Goal: Transaction & Acquisition: Purchase product/service

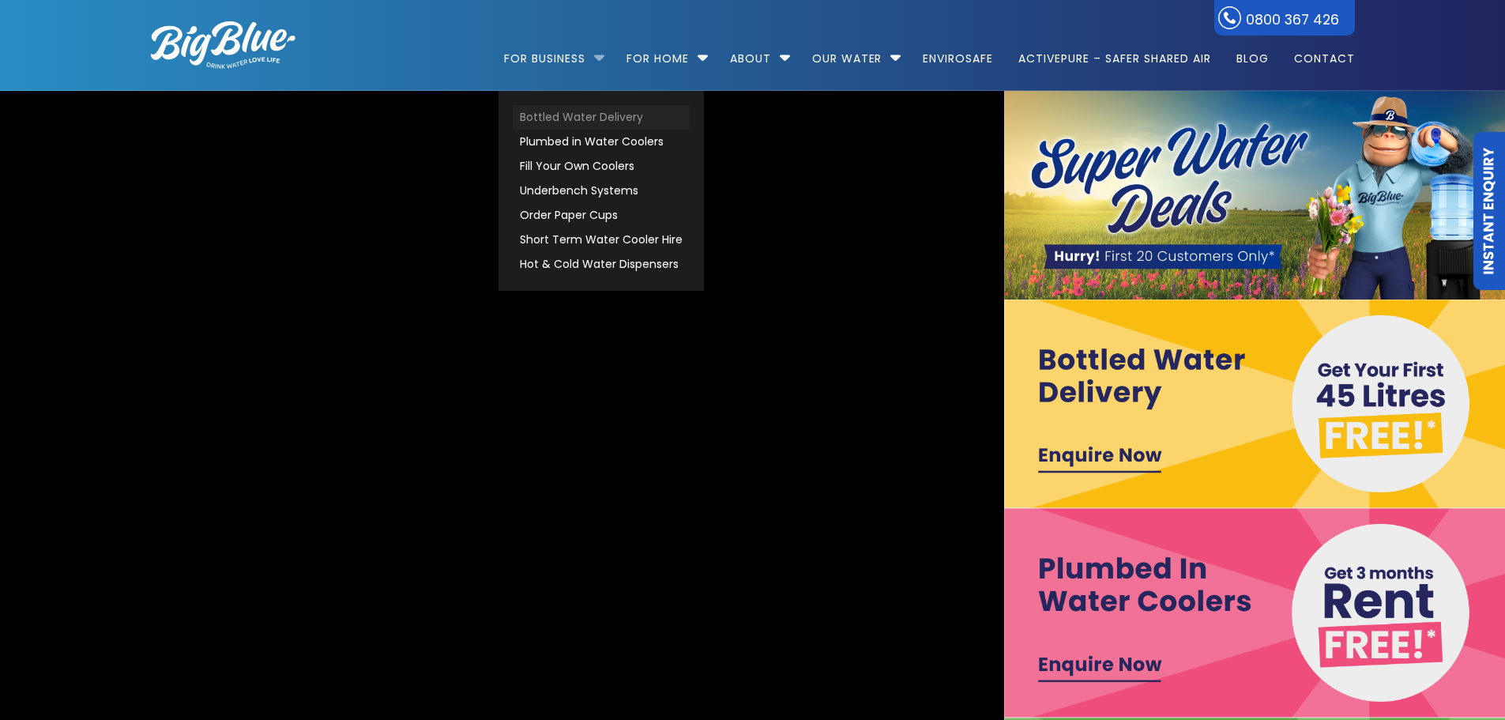
click at [567, 117] on link "Bottled Water Delivery" at bounding box center [601, 117] width 177 height 24
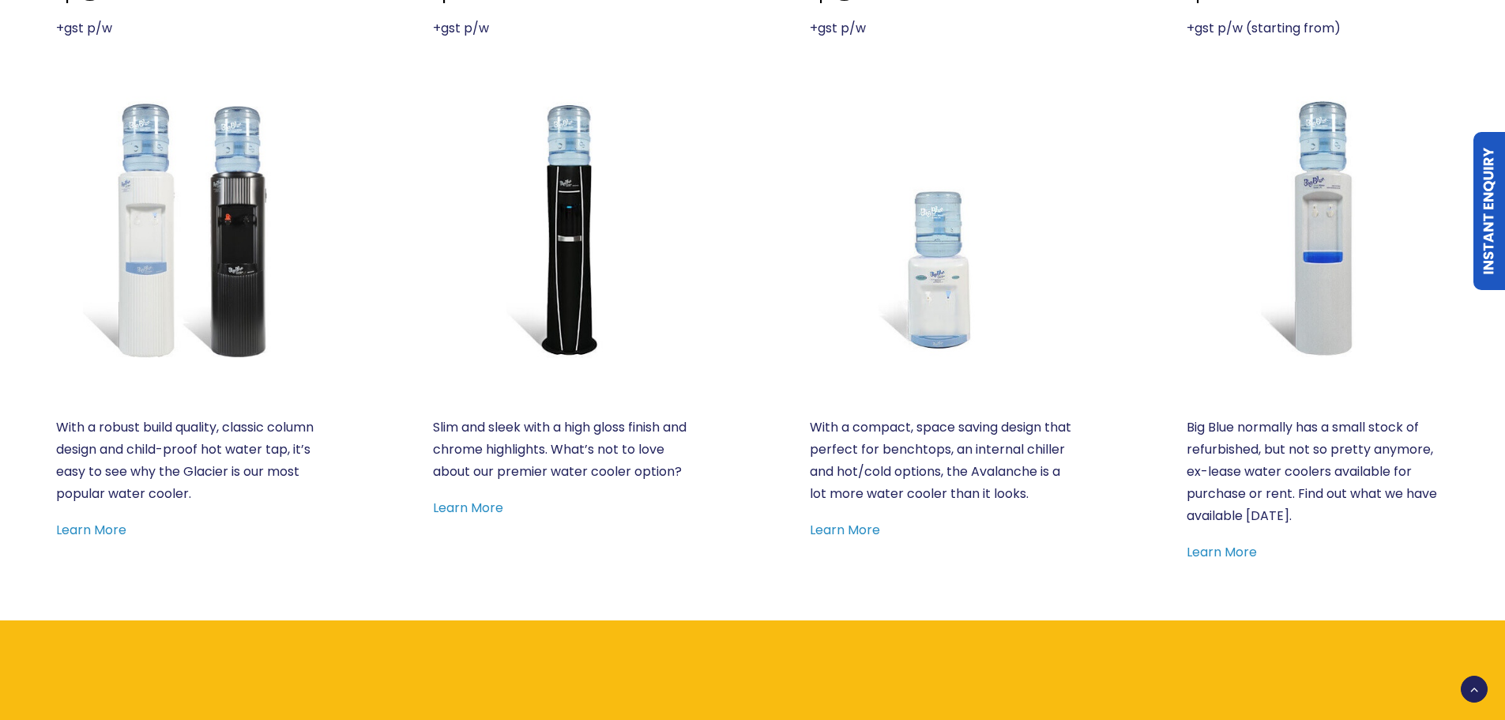
scroll to position [869, 0]
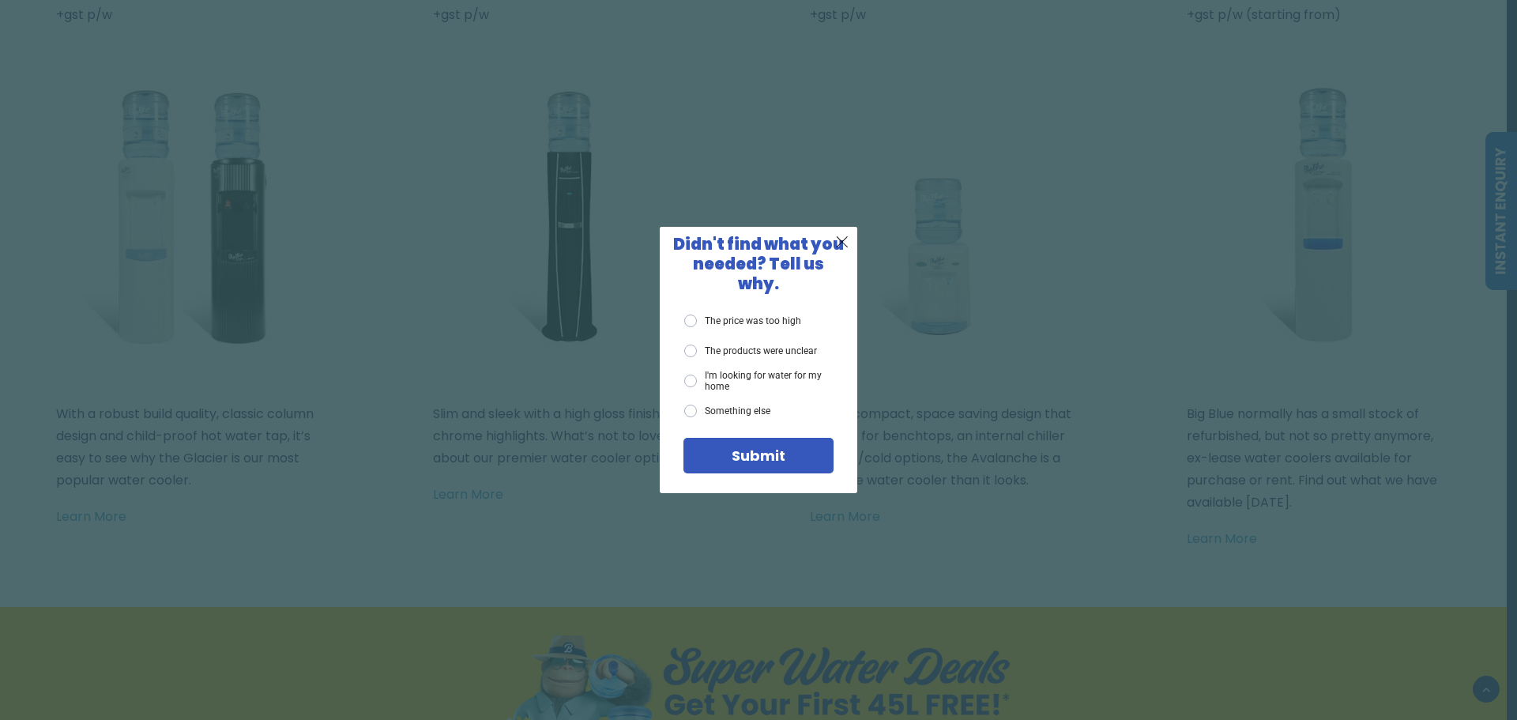
click at [844, 251] on span "X" at bounding box center [842, 242] width 14 height 20
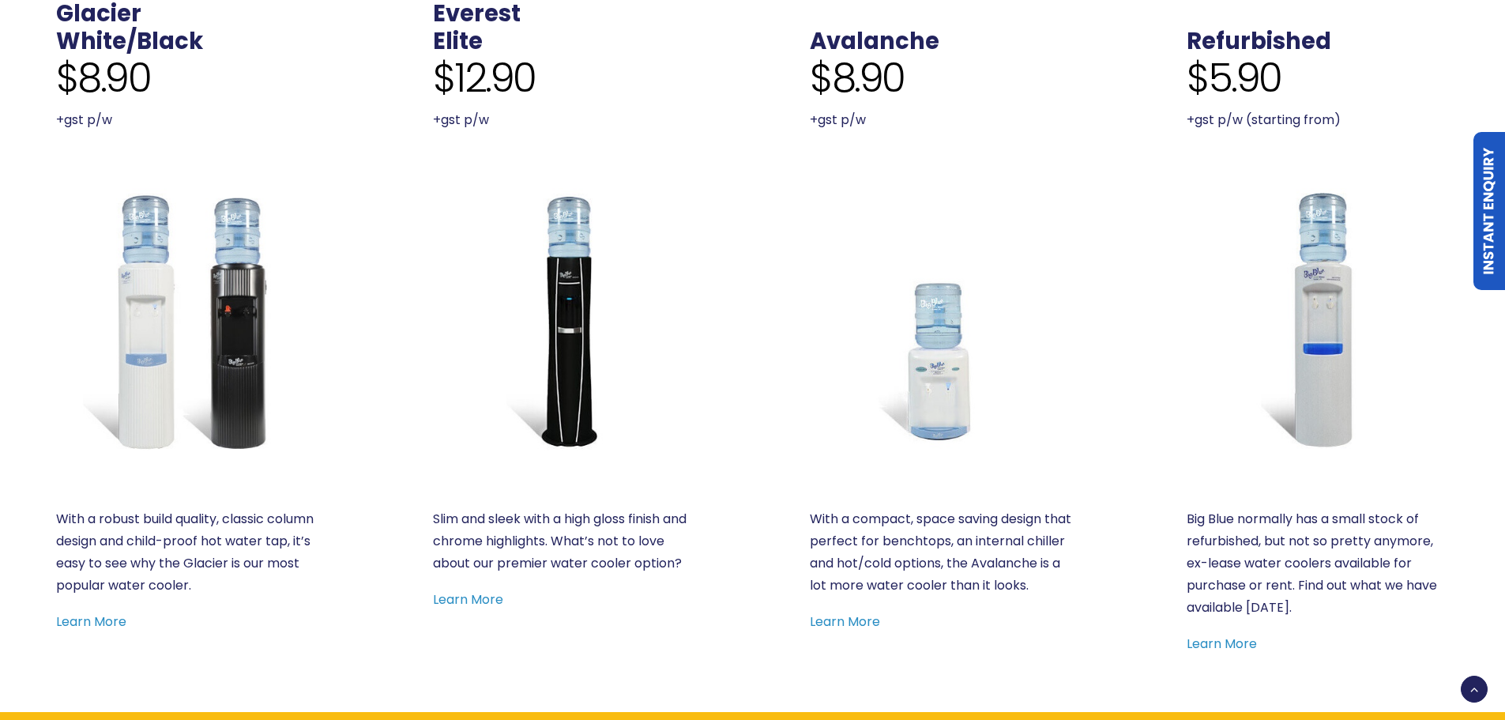
scroll to position [790, 0]
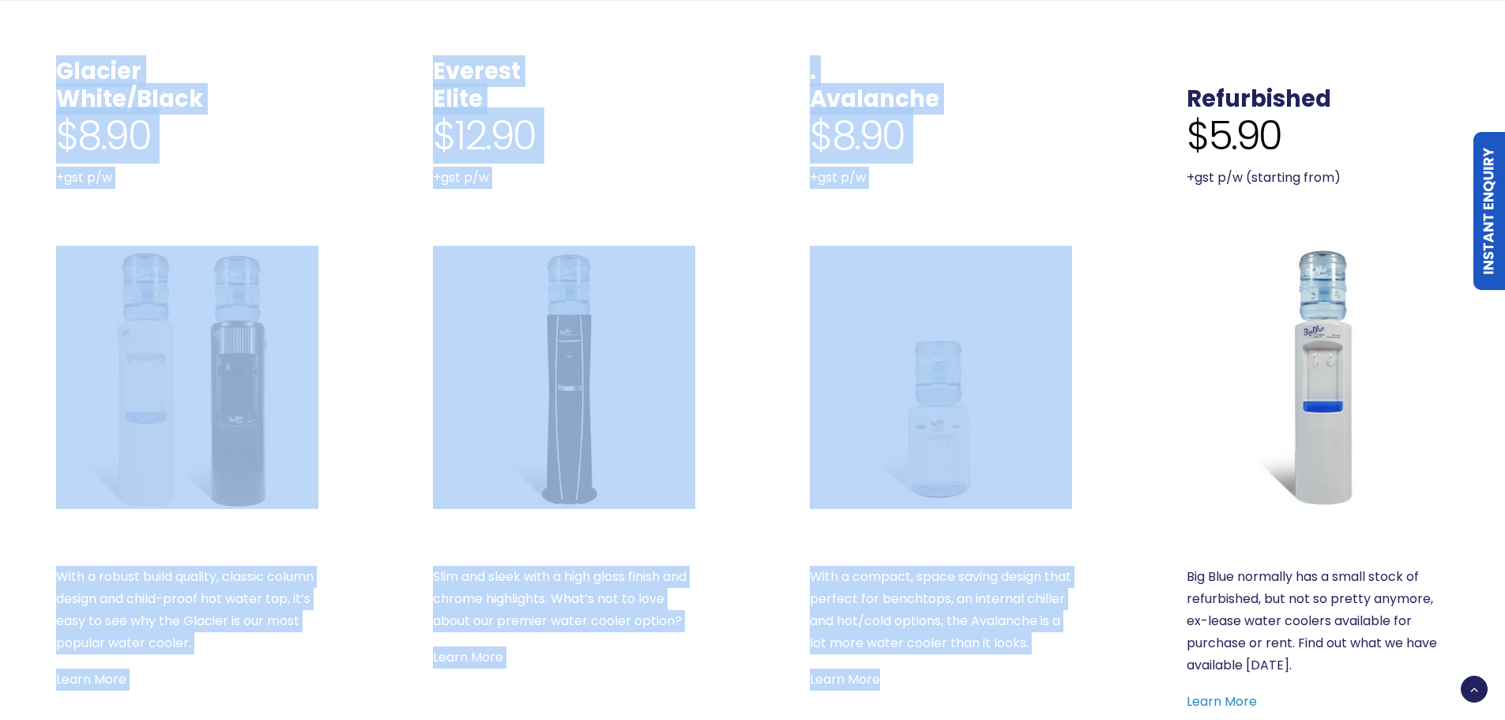
drag, startPoint x: 1014, startPoint y: 646, endPoint x: 105, endPoint y: 13, distance: 1107.8
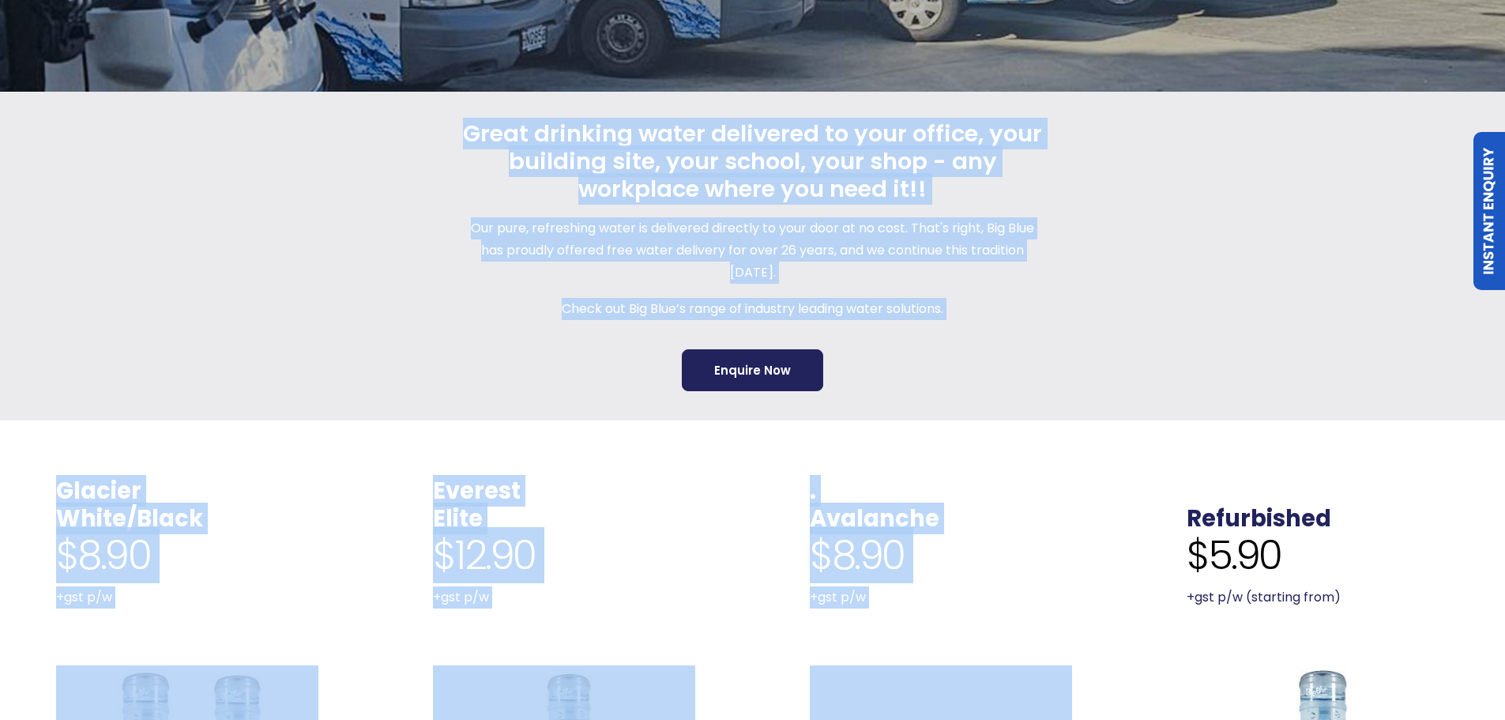
scroll to position [51, 0]
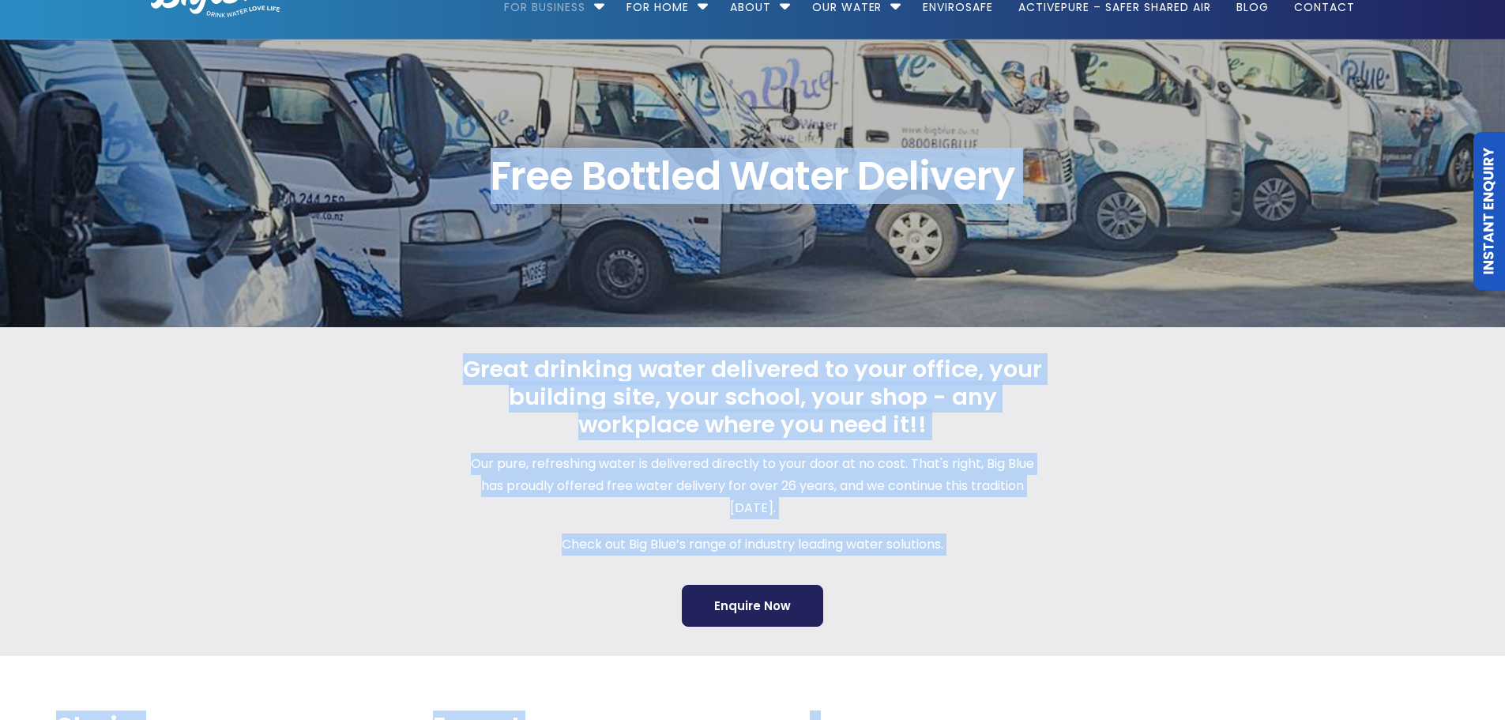
click at [510, 342] on div "Great drinking water delivered to your office, your building site, your school,…" at bounding box center [752, 491] width 1261 height 328
click at [461, 355] on div "Great drinking water delivered to your office, your building site, your school,…" at bounding box center [752, 491] width 1261 height 328
click at [460, 363] on span "Great drinking water delivered to your office, your building site, your school,…" at bounding box center [753, 397] width 588 height 82
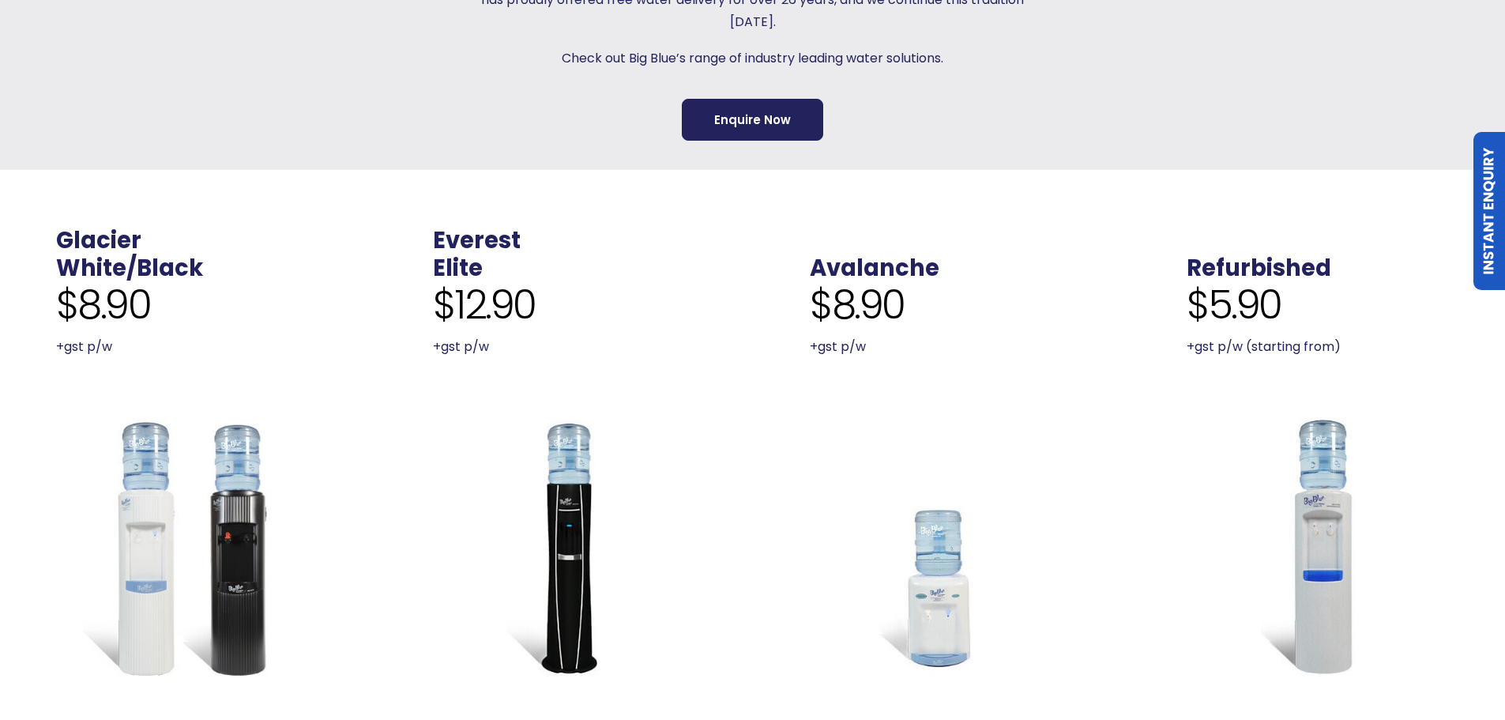
scroll to position [525, 0]
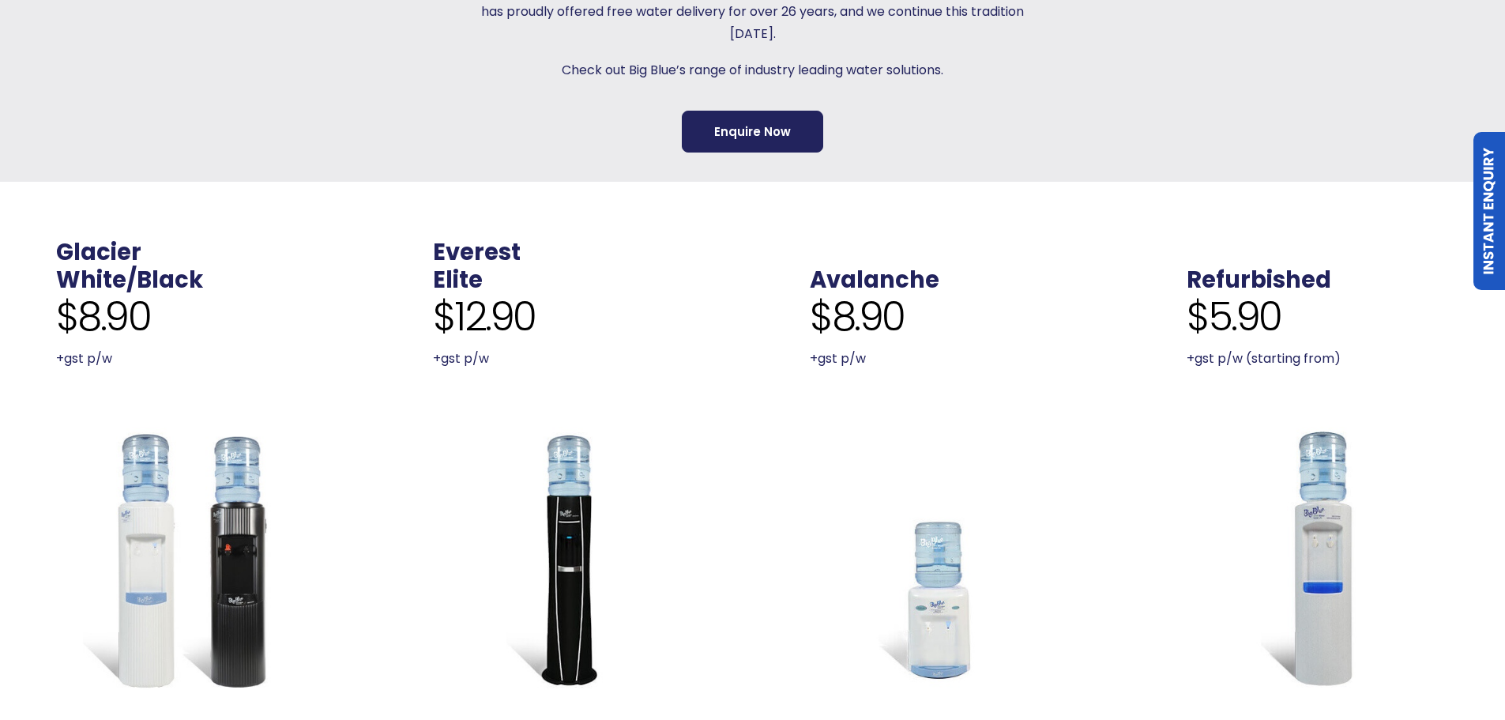
click at [757, 217] on div ". Avalanche $8.90 +gst p/w With a compact, space saving design that perfect for…" at bounding box center [941, 566] width 376 height 769
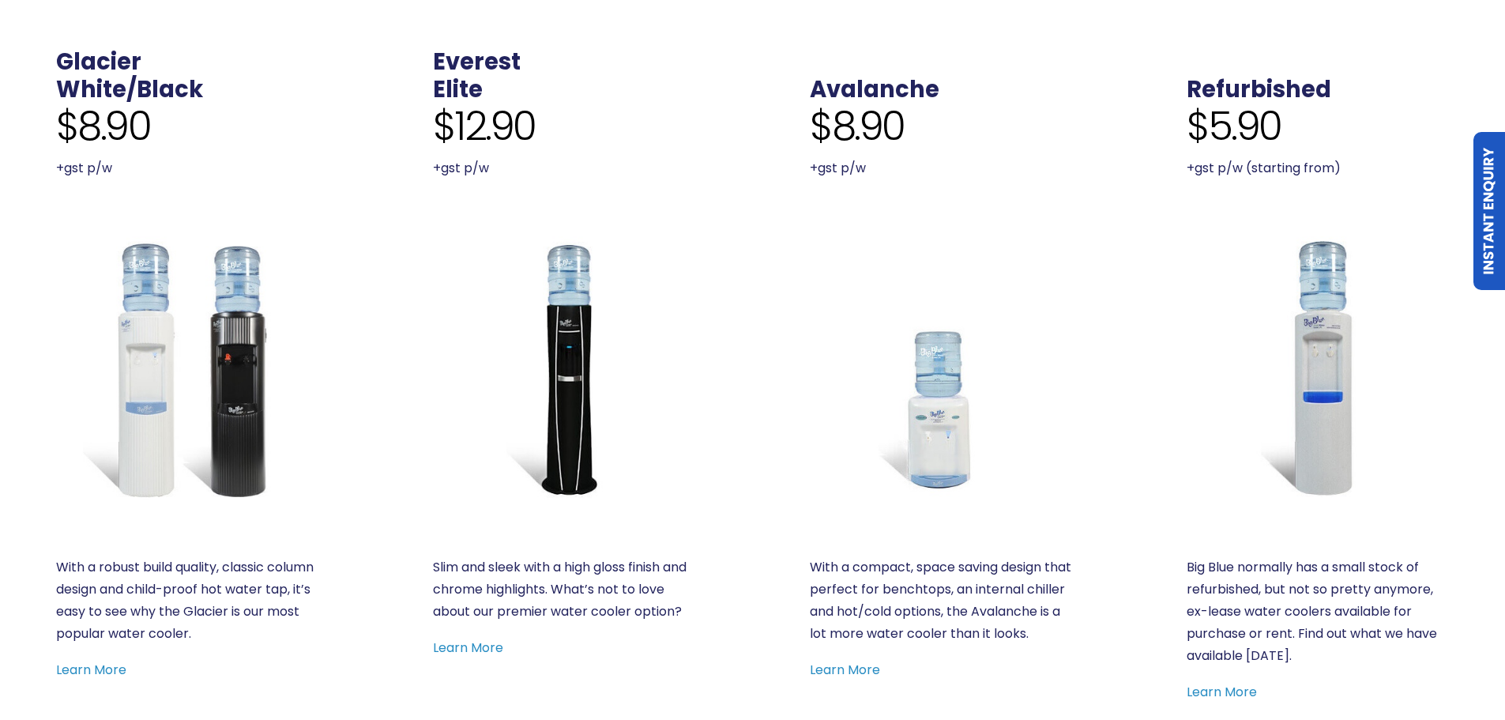
scroll to position [604, 0]
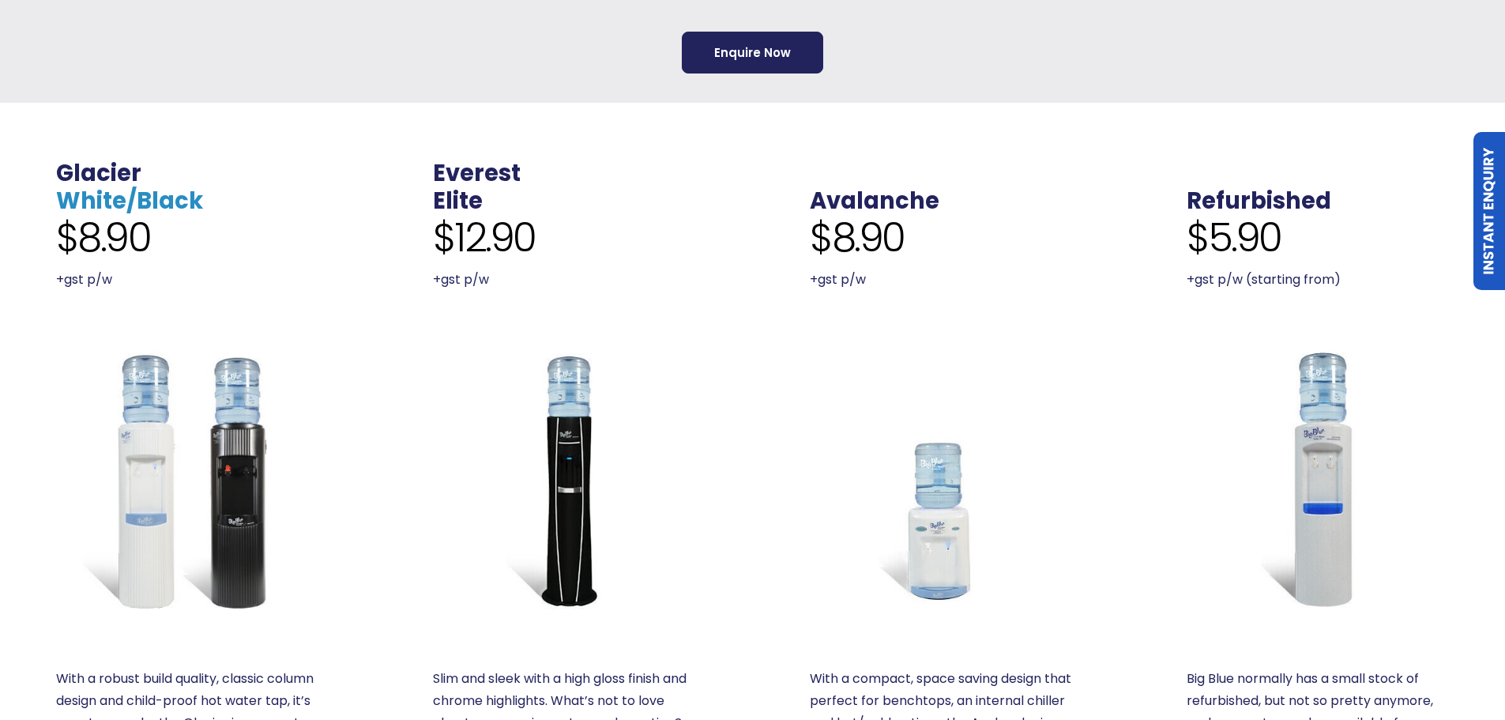
click at [173, 199] on link "White/Black" at bounding box center [129, 201] width 147 height 32
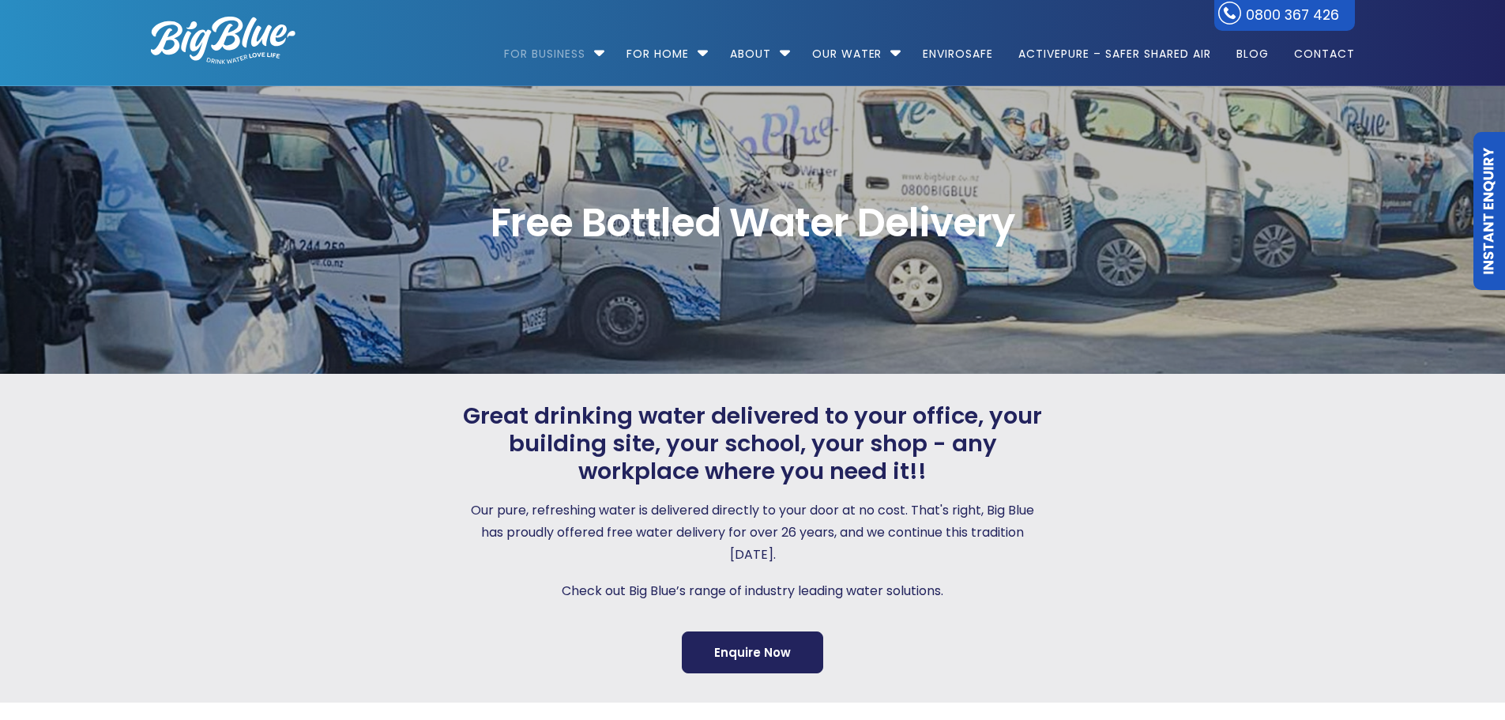
scroll to position [0, 0]
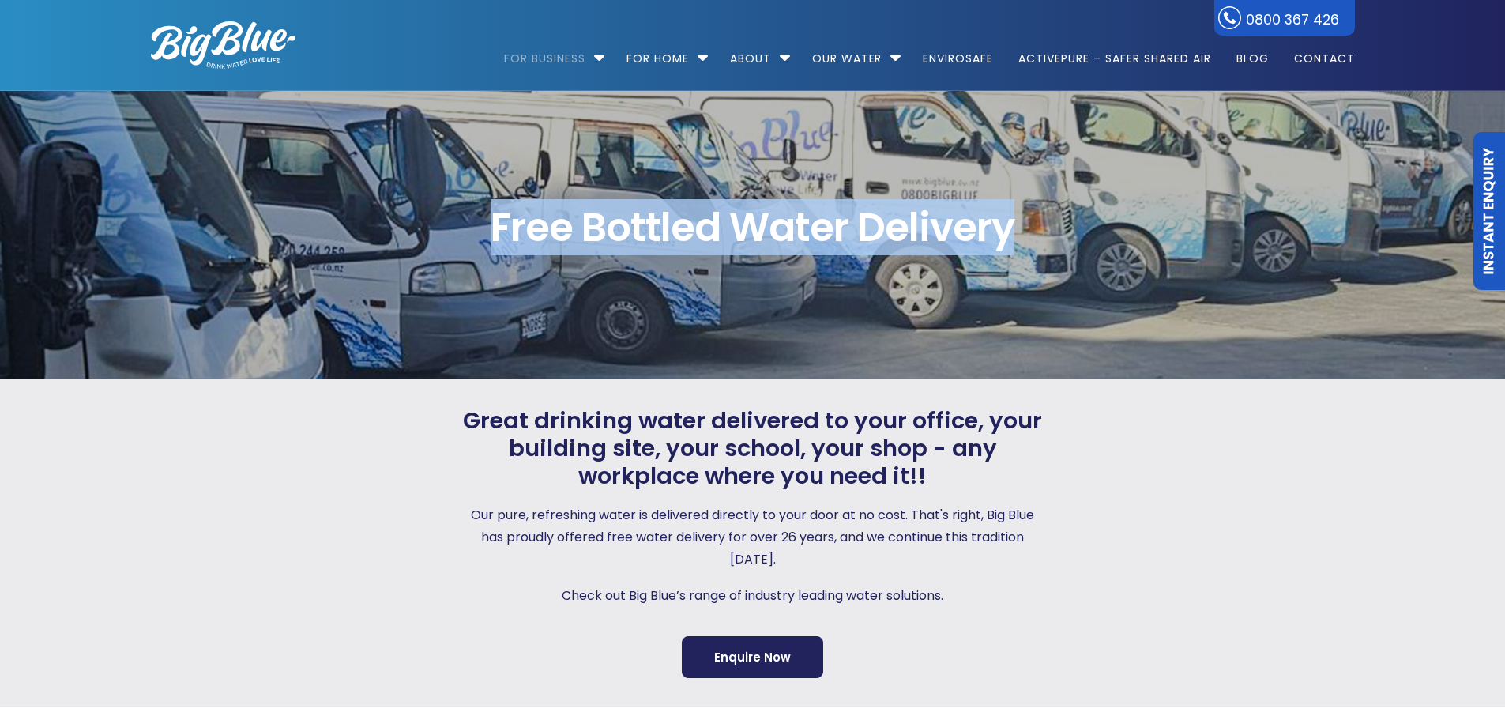
drag, startPoint x: 489, startPoint y: 223, endPoint x: 1008, endPoint y: 212, distance: 519.2
click at [1008, 212] on span "Free Bottled Water Delivery" at bounding box center [753, 228] width 1204 height 40
click at [982, 227] on span "Free Bottled Water Delivery" at bounding box center [753, 228] width 1204 height 40
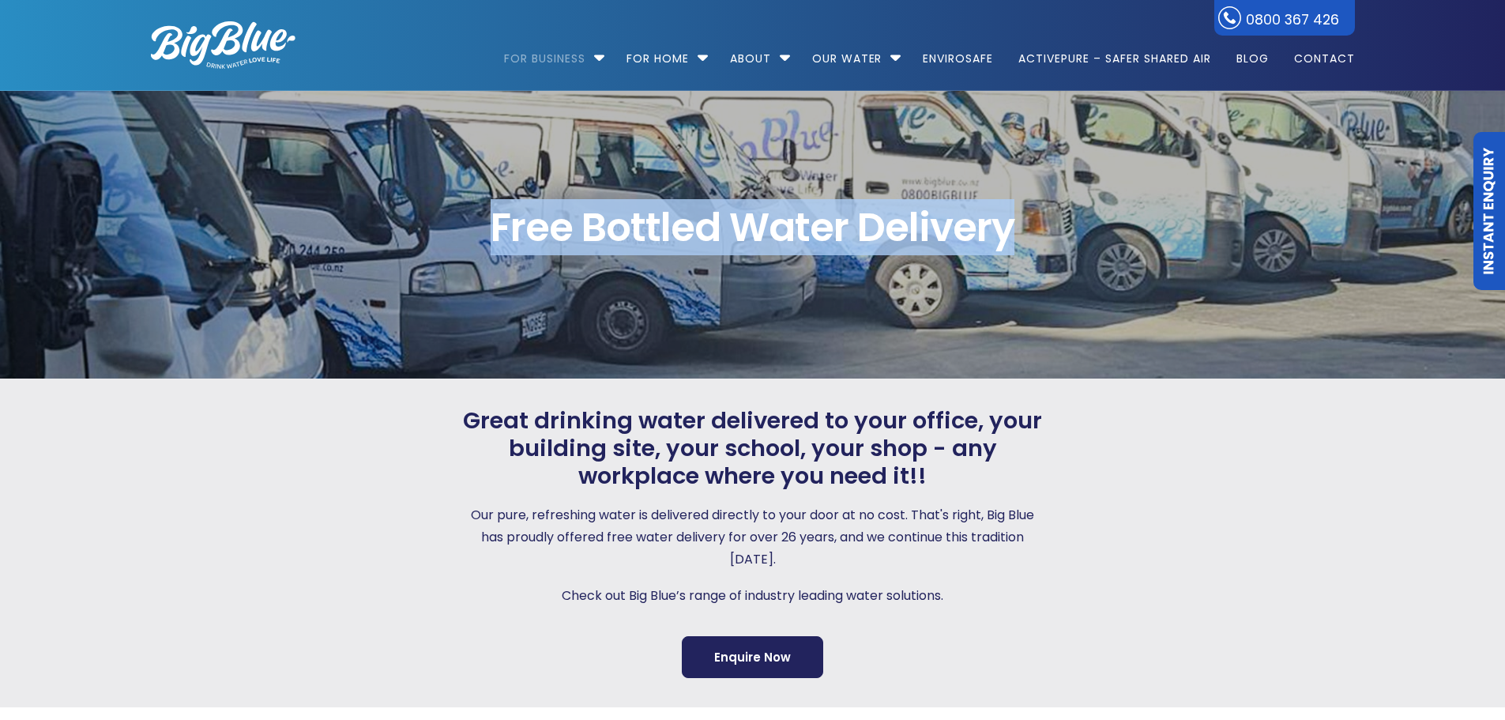
click at [982, 227] on span "Free Bottled Water Delivery" at bounding box center [753, 228] width 1204 height 40
click at [993, 227] on span "Free Bottled Water Delivery" at bounding box center [753, 228] width 1204 height 40
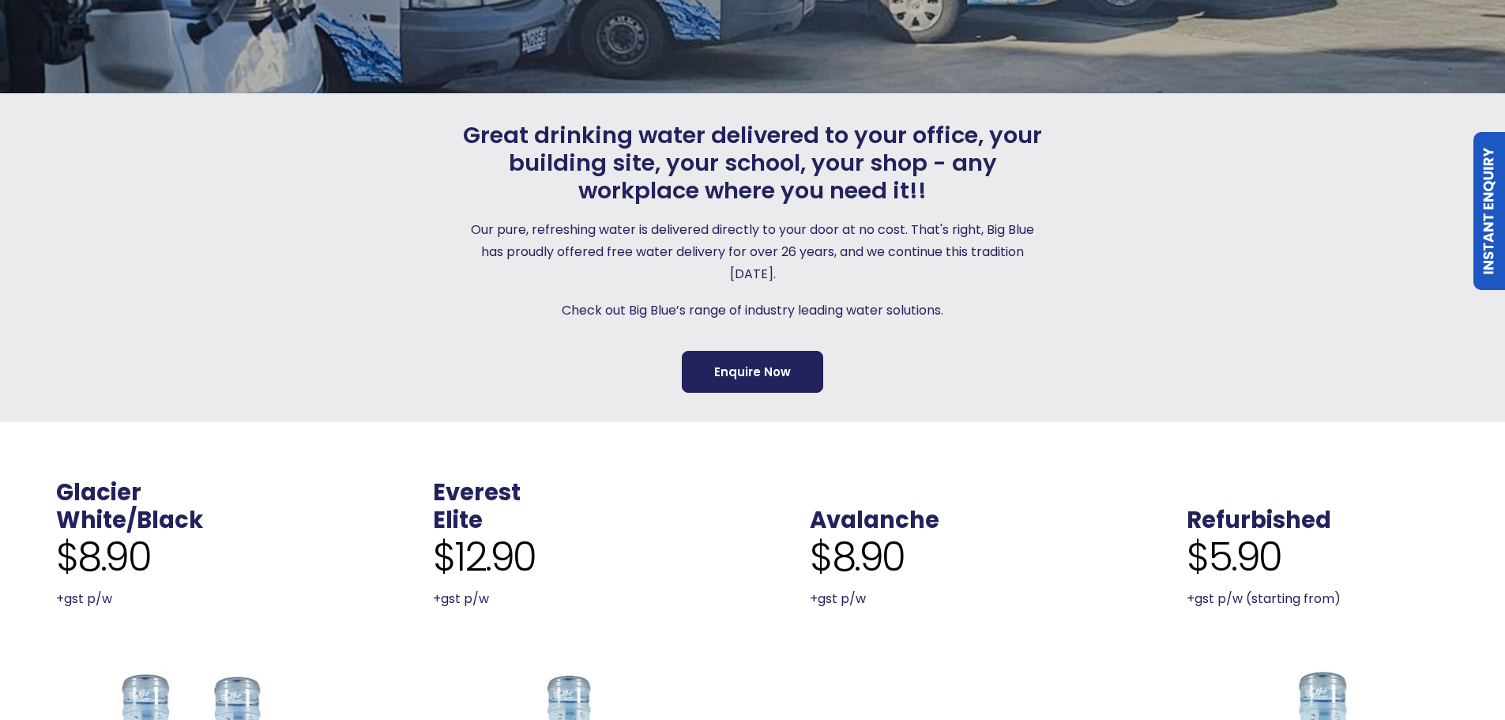
scroll to position [316, 0]
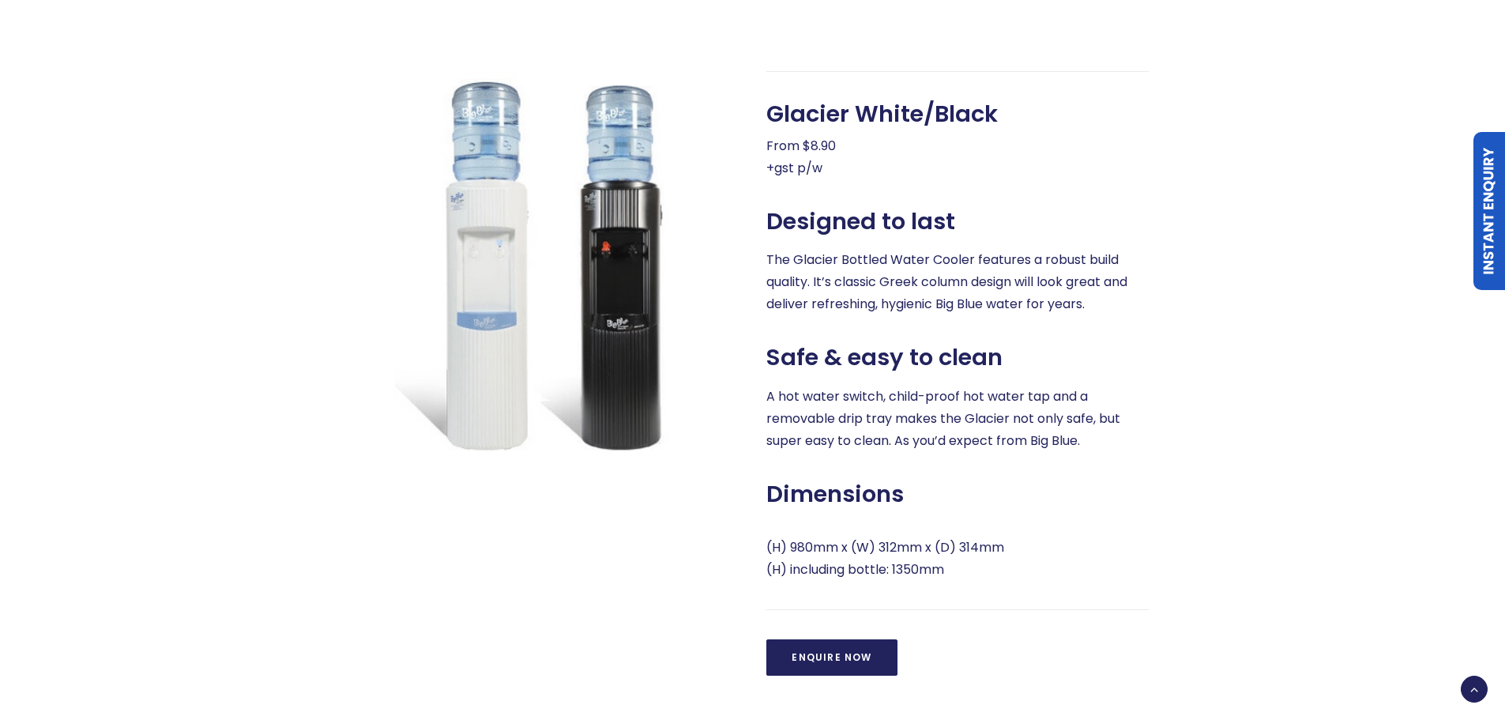
scroll to position [632, 0]
